Goal: Task Accomplishment & Management: Use online tool/utility

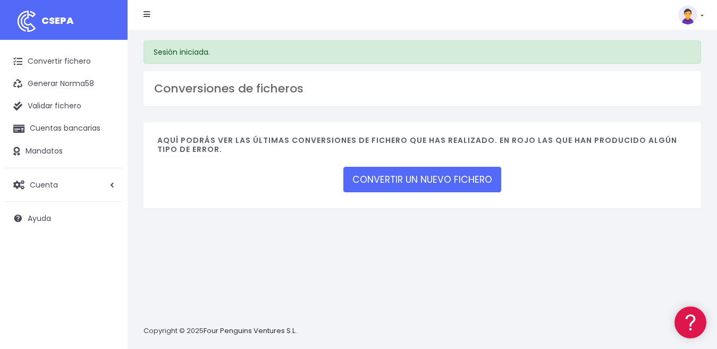
click at [699, 19] on link at bounding box center [692, 14] width 26 height 19
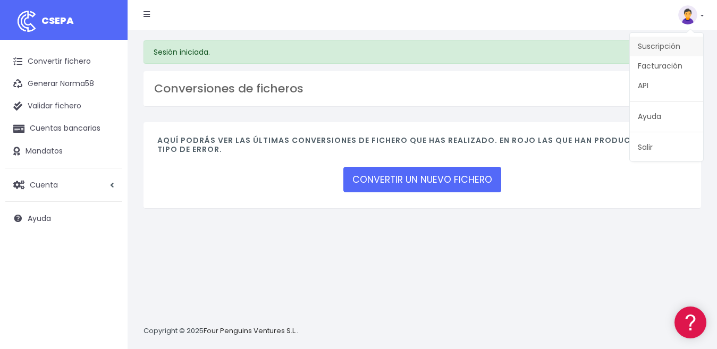
click at [671, 49] on link "Suscripción" at bounding box center [666, 47] width 73 height 20
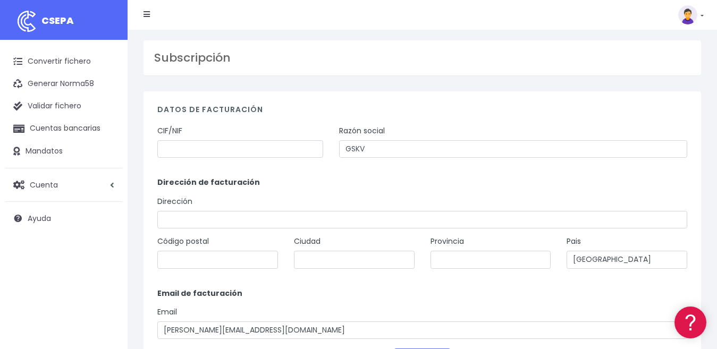
click at [699, 19] on link at bounding box center [692, 14] width 26 height 19
click at [654, 113] on link "Ayuda" at bounding box center [666, 117] width 73 height 20
click at [76, 58] on link "Convertir fichero" at bounding box center [63, 62] width 117 height 22
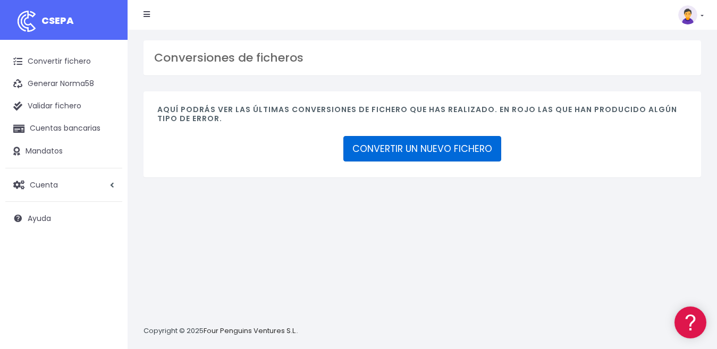
click at [377, 149] on link "CONVERTIR UN NUEVO FICHERO" at bounding box center [423, 149] width 158 height 26
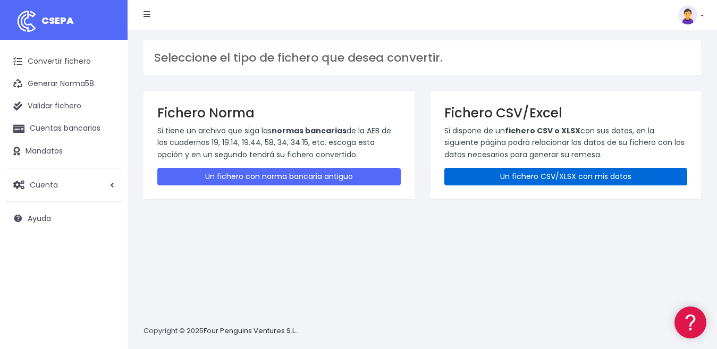
click at [461, 177] on link "Un fichero CSV/XLSX con mis datos" at bounding box center [567, 177] width 244 height 18
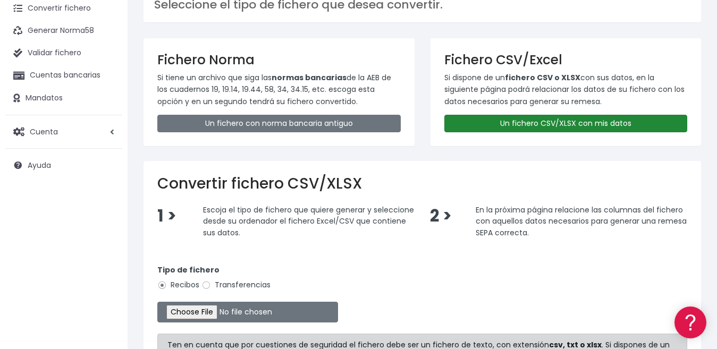
scroll to position [106, 0]
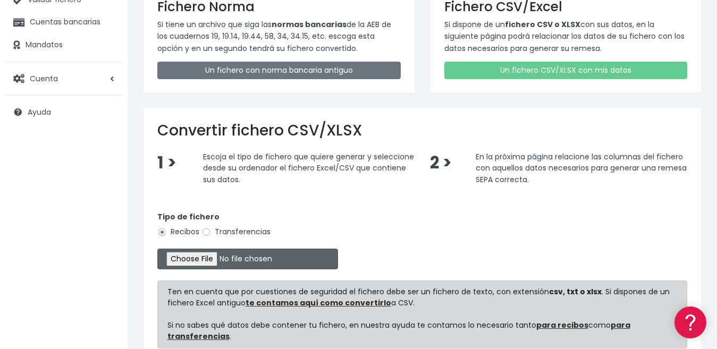
click at [214, 255] on input "file" at bounding box center [247, 259] width 181 height 21
type input "C:\fakepath\payments2025-10-11T06_34_43.447Z.csv"
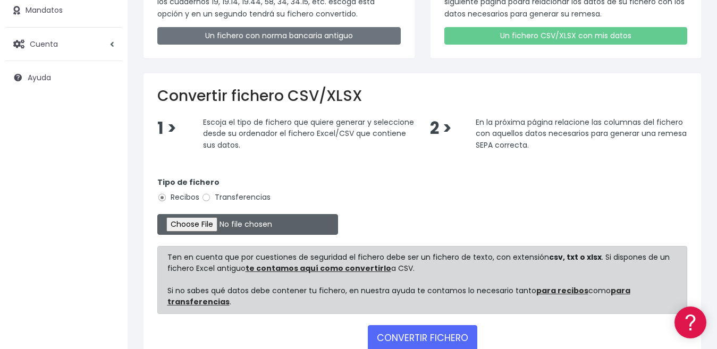
scroll to position [160, 0]
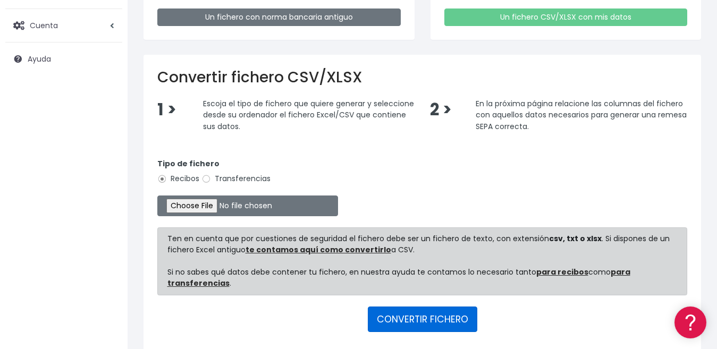
click at [375, 317] on button "CONVERTIR FICHERO" at bounding box center [423, 320] width 110 height 26
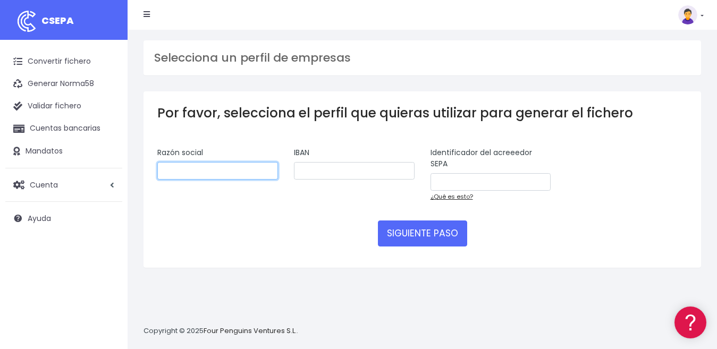
click at [169, 166] on input "text" at bounding box center [217, 171] width 121 height 18
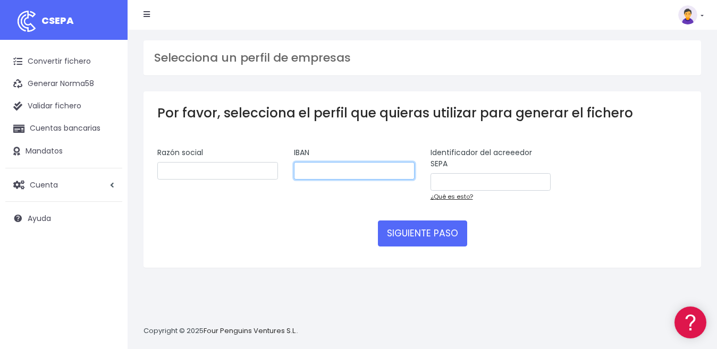
click at [297, 168] on input "text" at bounding box center [354, 171] width 121 height 18
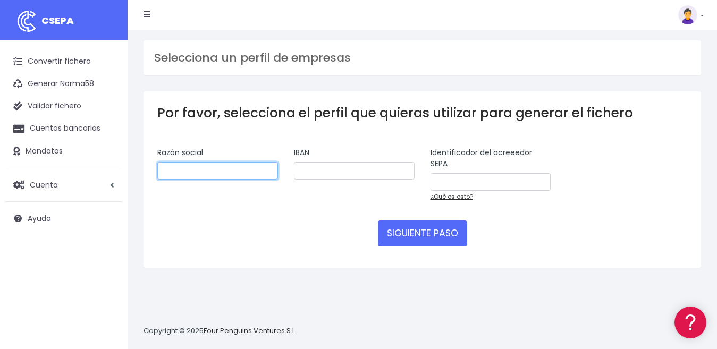
drag, startPoint x: 293, startPoint y: 173, endPoint x: 257, endPoint y: 171, distance: 35.7
click at [257, 171] on input "text" at bounding box center [217, 171] width 121 height 18
click at [264, 170] on input "text" at bounding box center [217, 171] width 121 height 18
type input "2Thed Point"
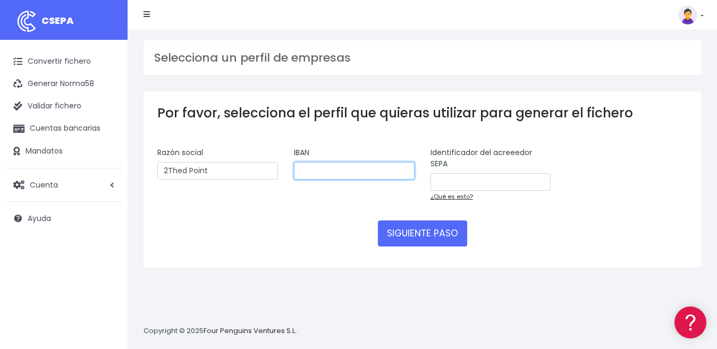
click at [300, 164] on input "text" at bounding box center [354, 171] width 121 height 18
paste input "BE57-0680-5001-4035"
type input "BE57-0680-5001-4035"
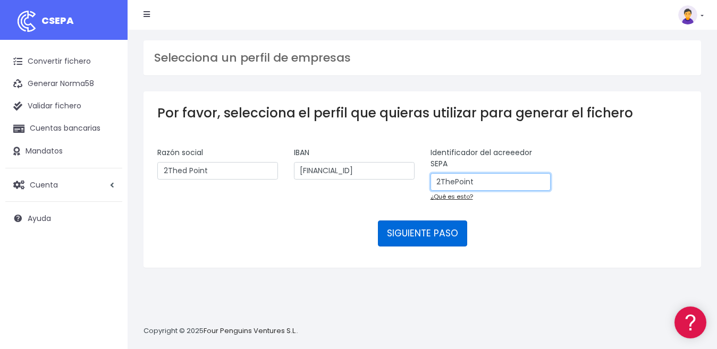
type input "2ThePoint"
click at [409, 231] on button "SIGUIENTE PASO" at bounding box center [422, 234] width 89 height 26
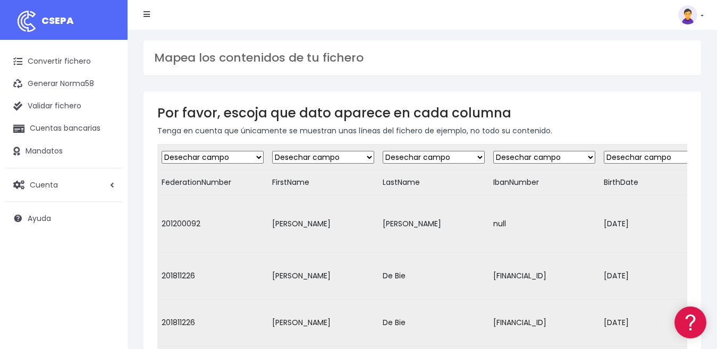
click at [257, 159] on select "Desechar campo Cliente: nombre Cliente: DNI Cliente: Email Cliente: Dirección C…" at bounding box center [213, 157] width 102 height 13
click at [276, 163] on select "Desechar campo Cliente: nombre Cliente: DNI Cliente: Email Cliente: Dirección C…" at bounding box center [323, 157] width 102 height 13
select select "debtor"
click at [273, 151] on select "Desechar campo Cliente: nombre Cliente: DNI Cliente: Email Cliente: Dirección C…" at bounding box center [323, 157] width 102 height 13
click at [417, 161] on select "Desechar campo Cliente: nombre Cliente: DNI Cliente: Email Cliente: Dirección C…" at bounding box center [434, 157] width 102 height 13
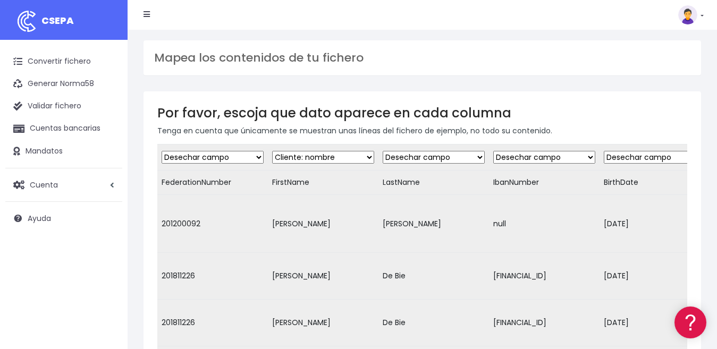
select select "debtor"
click at [385, 151] on select "Desechar campo Cliente: nombre Cliente: DNI Cliente: Email Cliente: Dirección C…" at bounding box center [434, 157] width 102 height 13
click at [371, 161] on select "Desechar campo Cliente: nombre Cliente: DNI Cliente: Email Cliente: Dirección C…" at bounding box center [323, 157] width 102 height 13
select select "dismiss"
click at [273, 151] on select "Desechar campo Cliente: nombre Cliente: DNI Cliente: Email Cliente: Dirección C…" at bounding box center [323, 157] width 102 height 13
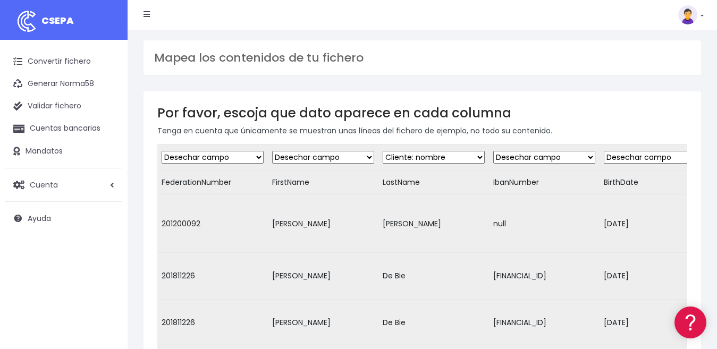
click at [511, 157] on select "Desechar campo Cliente: nombre Cliente: DNI Cliente: Email Cliente: Dirección C…" at bounding box center [545, 157] width 102 height 13
select select "iban"
click at [497, 151] on select "Desechar campo Cliente: nombre Cliente: DNI Cliente: Email Cliente: Dirección C…" at bounding box center [545, 157] width 102 height 13
click at [620, 160] on select "Desechar campo Cliente: nombre Cliente: DNI Cliente: Email Cliente: Dirección C…" at bounding box center [655, 157] width 102 height 13
click at [608, 151] on select "Desechar campo Cliente: nombre Cliente: DNI Cliente: Email Cliente: Dirección C…" at bounding box center [655, 157] width 102 height 13
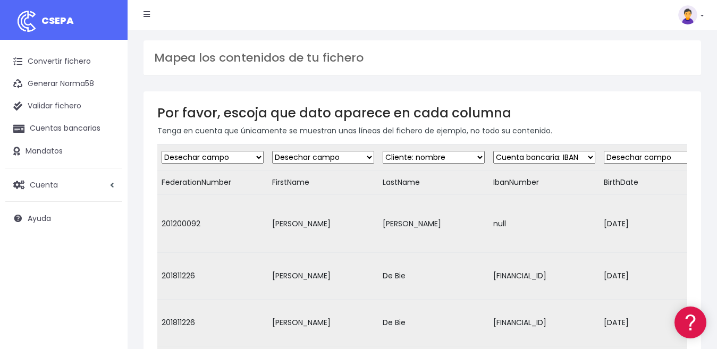
click at [600, 169] on td "Desechar campo Cliente: nombre Cliente: DNI Cliente: Email Cliente: Dirección C…" at bounding box center [544, 158] width 111 height 26
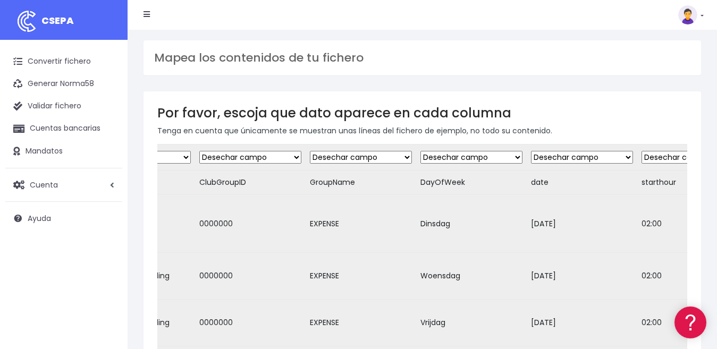
scroll to position [0, 730]
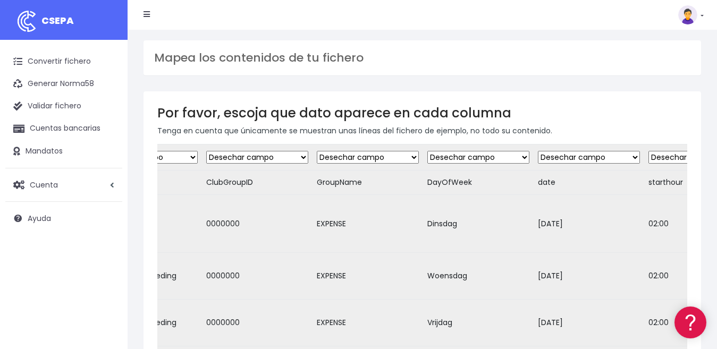
click at [586, 162] on select "Desechar campo Cliente: nombre Cliente: DNI Cliente: Email Cliente: Dirección C…" at bounding box center [589, 157] width 102 height 13
click at [598, 137] on div "Por favor, escoja que dato aparece en cada columna Tenga en cuenta que únicamen…" at bounding box center [423, 340] width 558 height 498
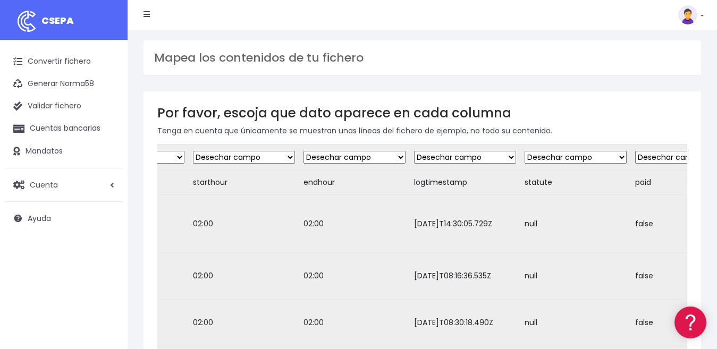
scroll to position [0, 1642]
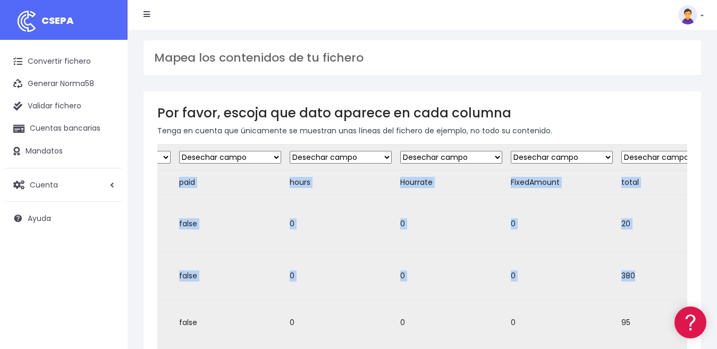
drag, startPoint x: 715, startPoint y: 222, endPoint x: 664, endPoint y: 161, distance: 79.3
click at [665, 162] on div "Por favor, escoja que dato aparece en cada columna Tenga en cuenta que únicamen…" at bounding box center [423, 340] width 558 height 498
click at [664, 161] on select "Desechar campo Cliente: nombre Cliente: DNI Cliente: Email Cliente: Dirección C…" at bounding box center [673, 157] width 102 height 13
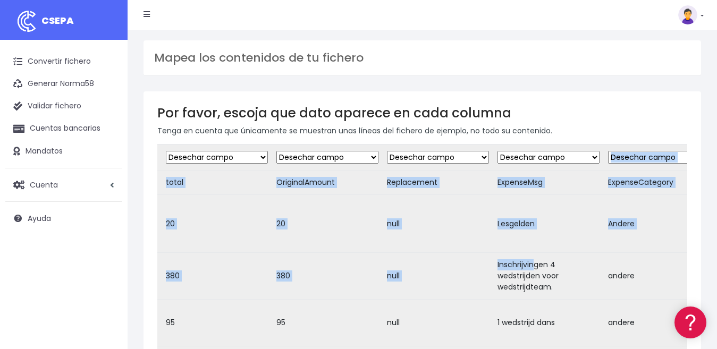
drag, startPoint x: 562, startPoint y: 197, endPoint x: 629, endPoint y: 154, distance: 80.0
click at [600, 154] on select "Desechar campo Cliente: nombre Cliente: DNI Cliente: Email Cliente: Dirección C…" at bounding box center [549, 157] width 102 height 13
select select "description"
click at [530, 151] on select "Desechar campo Cliente: nombre Cliente: DNI Cliente: Email Cliente: Dirección C…" at bounding box center [549, 157] width 102 height 13
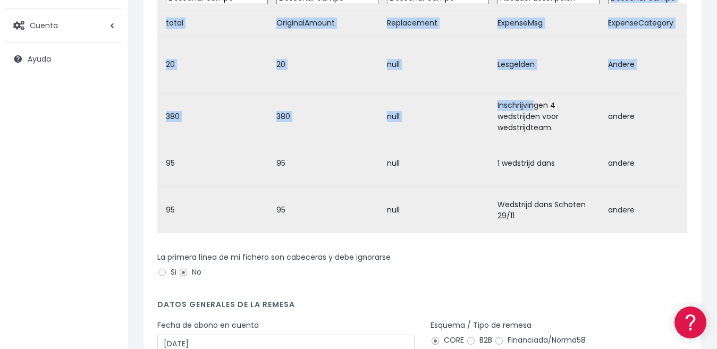
scroll to position [213, 0]
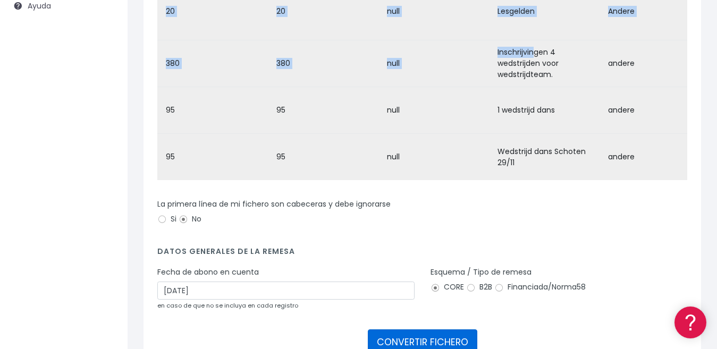
click at [445, 330] on button "CONVERTIR FICHERO" at bounding box center [423, 343] width 110 height 26
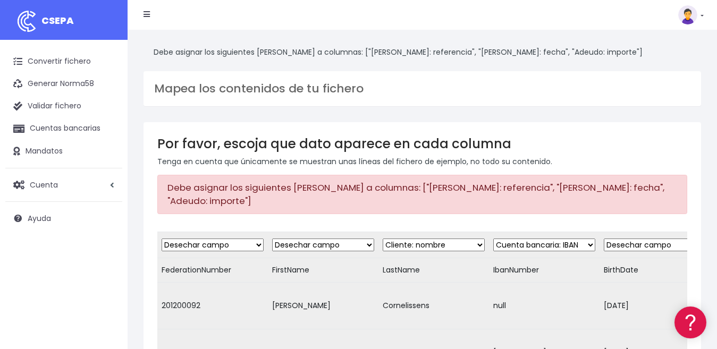
drag, startPoint x: 701, startPoint y: 0, endPoint x: 366, endPoint y: 231, distance: 406.4
click at [366, 239] on select "Desechar campo Cliente: nombre Cliente: DNI Cliente: Email Cliente: Dirección C…" at bounding box center [323, 245] width 102 height 13
select select "reference"
click at [273, 239] on select "Desechar campo Cliente: nombre Cliente: DNI Cliente: Email Cliente: Dirección C…" at bounding box center [323, 245] width 102 height 13
click at [116, 187] on link "Cuenta" at bounding box center [63, 185] width 117 height 22
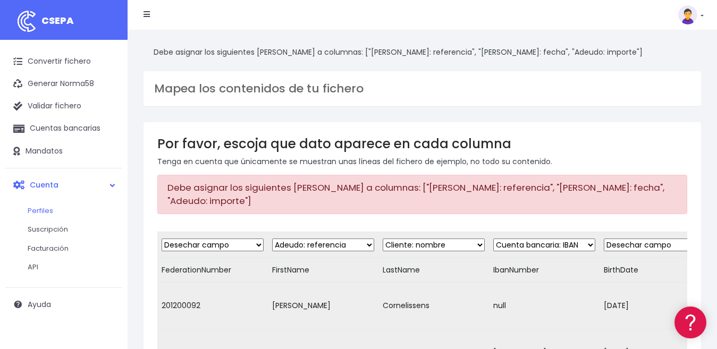
click at [46, 210] on link "Perfiles" at bounding box center [69, 211] width 105 height 19
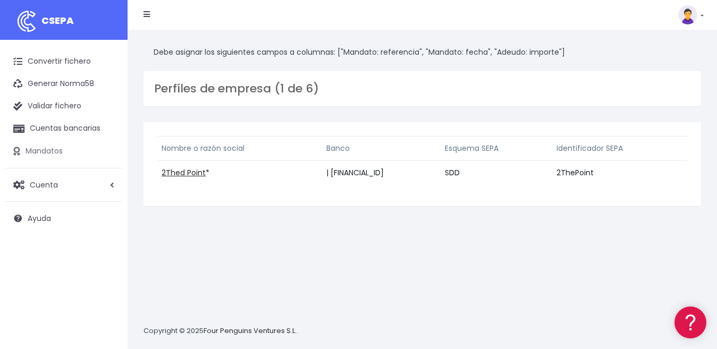
click at [65, 153] on link "Mandatos" at bounding box center [63, 151] width 117 height 22
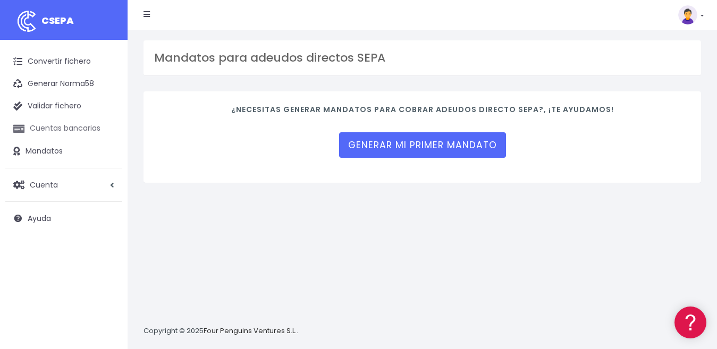
click at [79, 129] on link "Cuentas bancarias" at bounding box center [63, 129] width 117 height 22
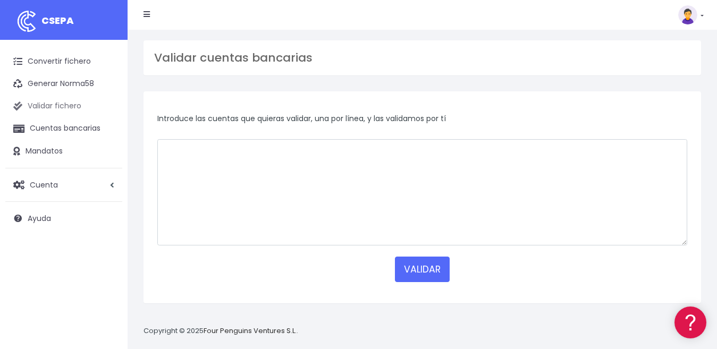
click at [77, 111] on link "Validar fichero" at bounding box center [63, 106] width 117 height 22
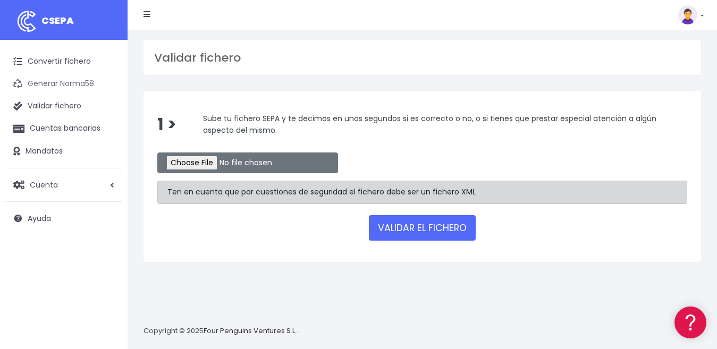
click at [72, 85] on link "Generar Norma58" at bounding box center [63, 84] width 117 height 22
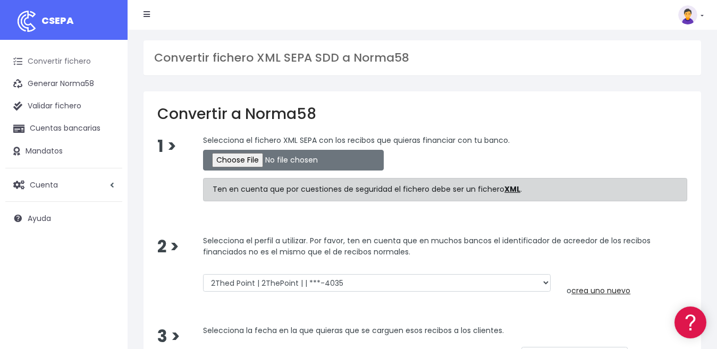
click at [72, 63] on link "Convertir fichero" at bounding box center [63, 62] width 117 height 22
